Goal: Navigation & Orientation: Find specific page/section

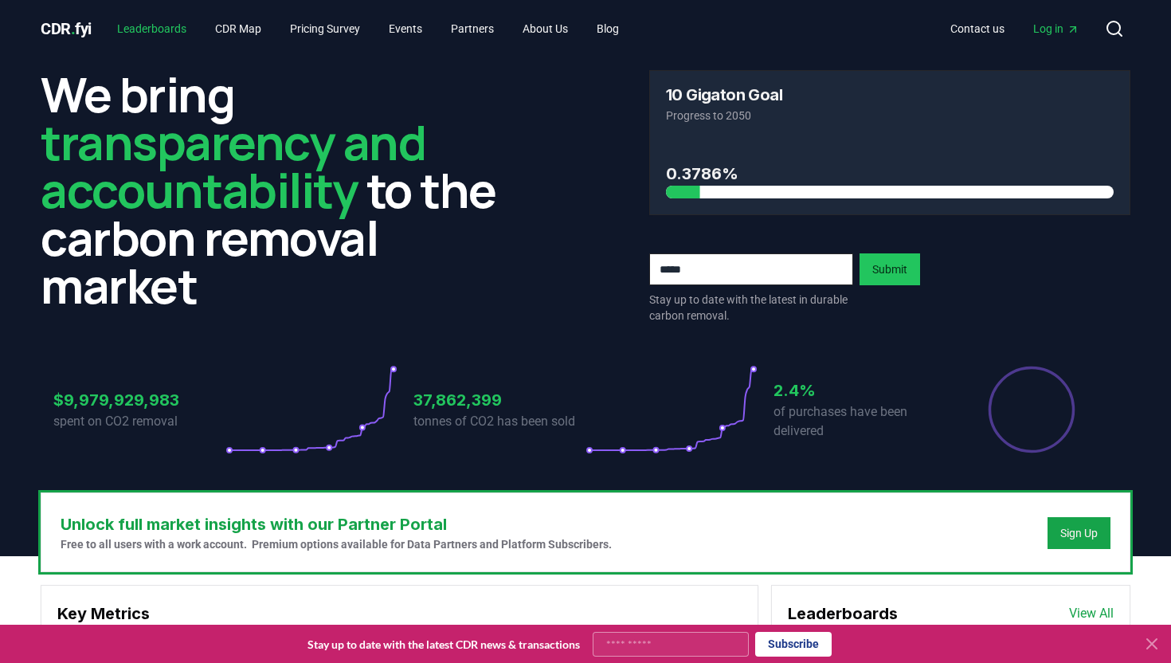
click at [186, 23] on link "Leaderboards" at bounding box center [151, 28] width 95 height 29
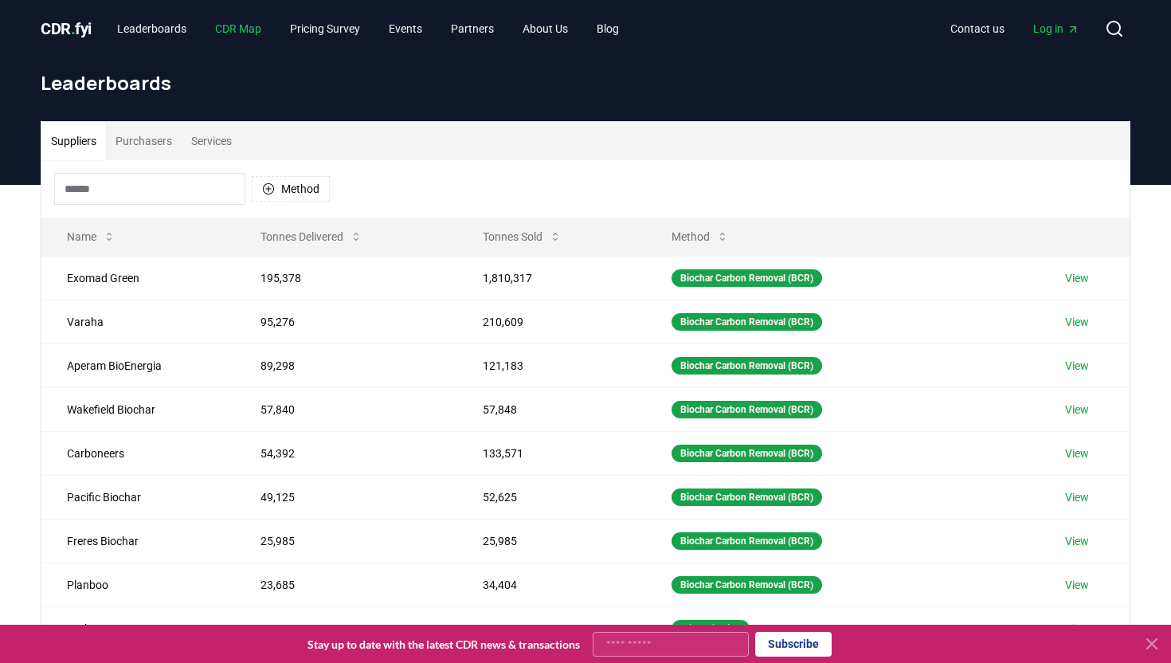
click at [241, 32] on link "CDR Map" at bounding box center [238, 28] width 72 height 29
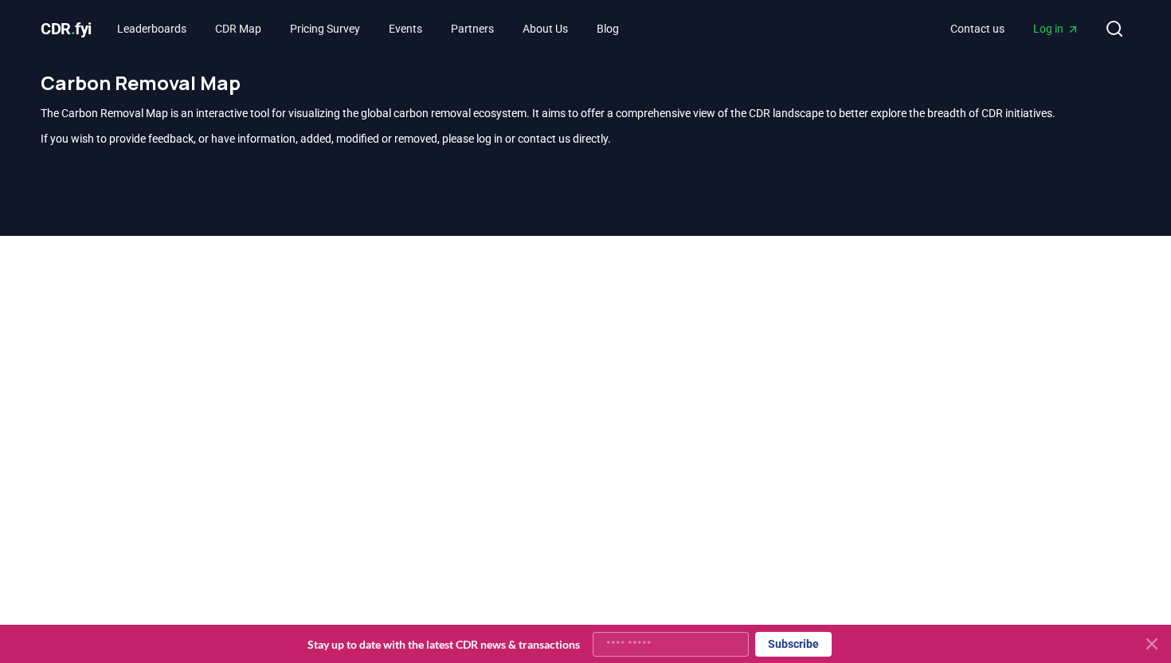
scroll to position [469, 0]
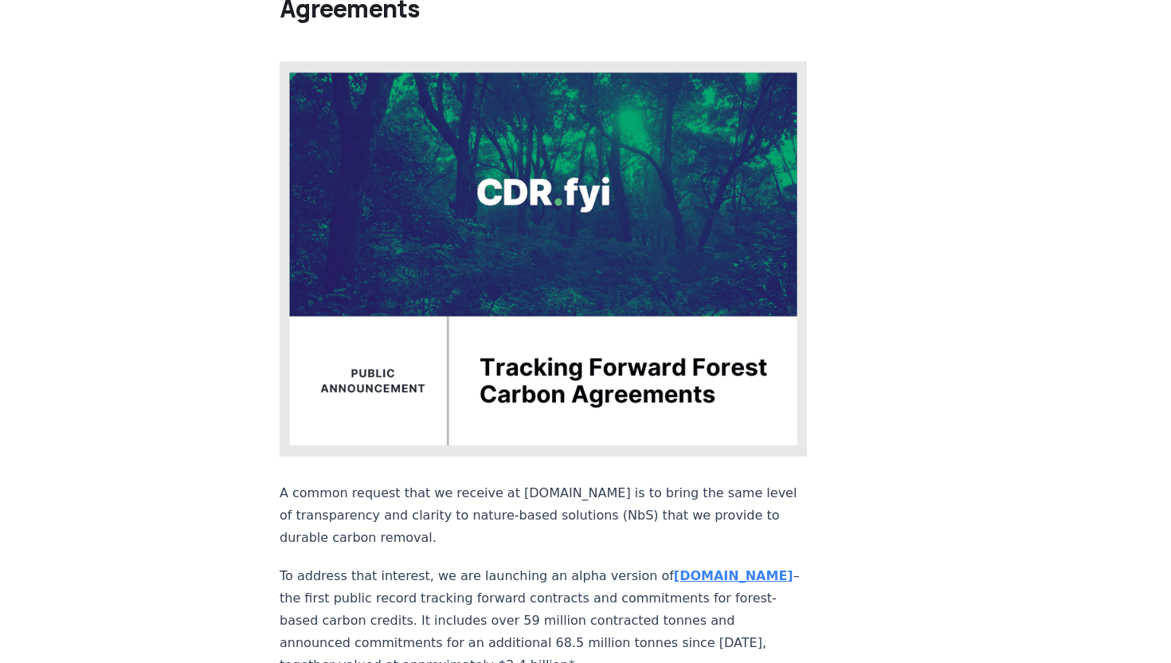
scroll to position [146, 0]
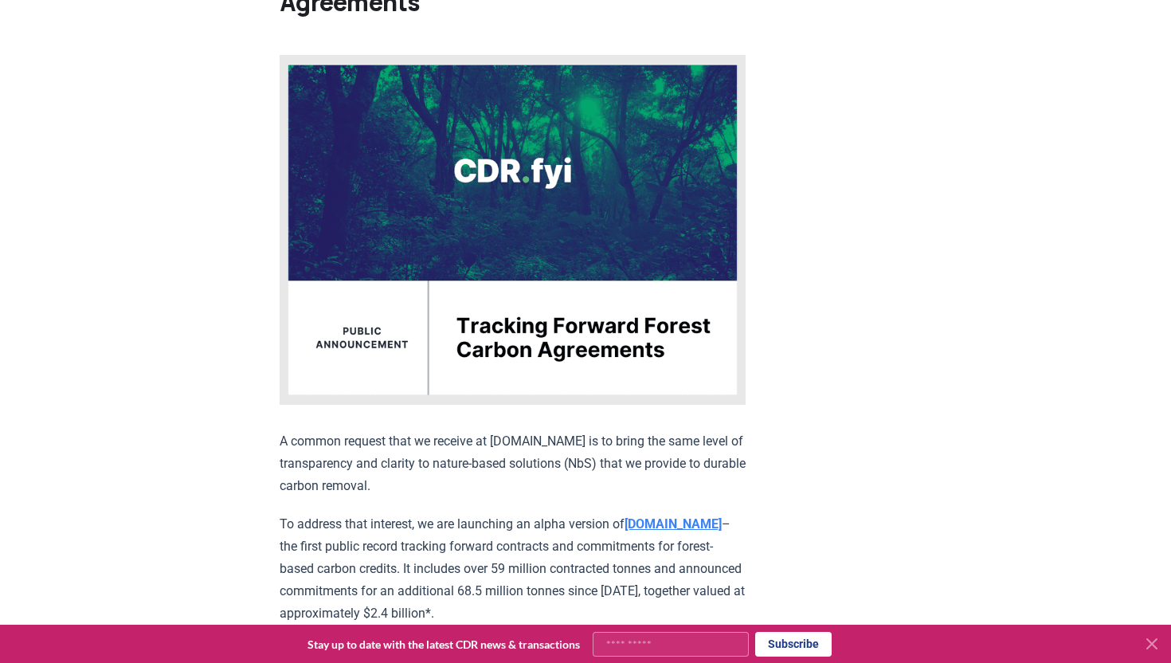
click at [664, 532] on strong "nbs.CDR.fyi" at bounding box center [673, 523] width 97 height 15
